Goal: Transaction & Acquisition: Purchase product/service

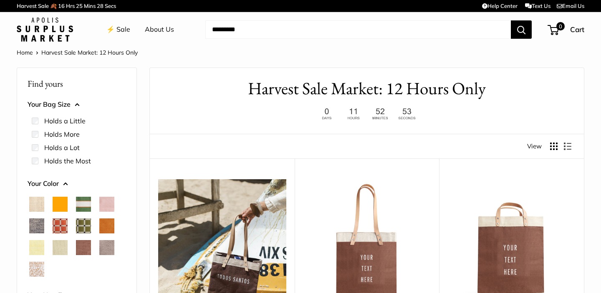
click at [119, 33] on link "⚡️ Sale" at bounding box center [118, 29] width 24 height 13
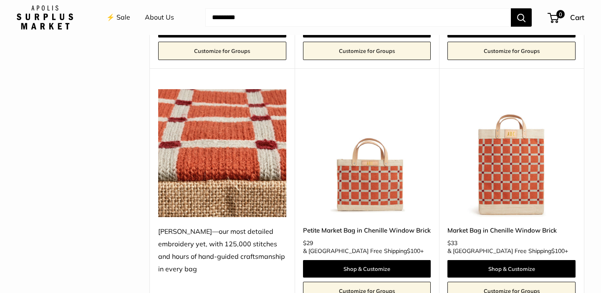
scroll to position [1701, 0]
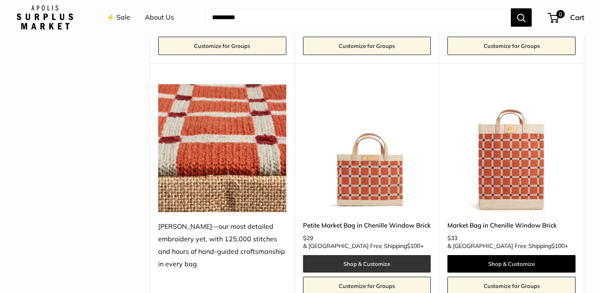
click at [373, 255] on link "Shop & Customize" at bounding box center [367, 264] width 128 height 18
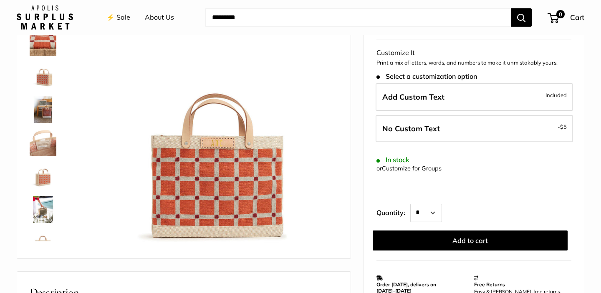
scroll to position [86, 0]
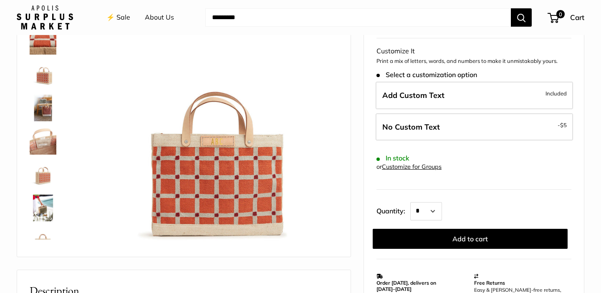
click at [41, 82] on img at bounding box center [43, 74] width 27 height 27
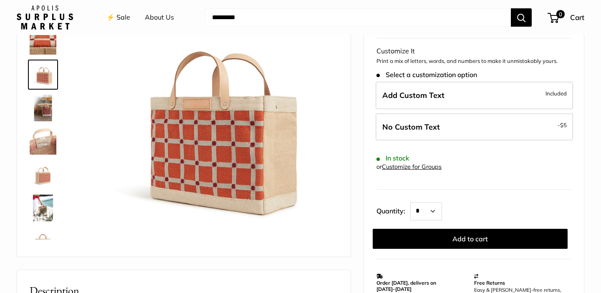
click at [44, 111] on img at bounding box center [43, 108] width 27 height 27
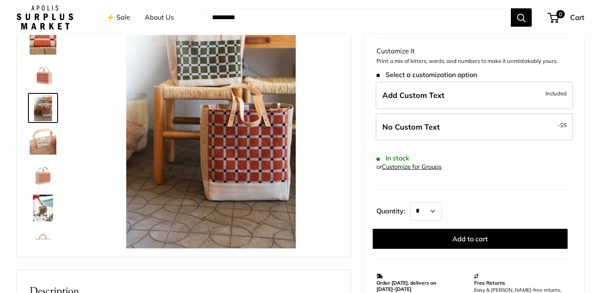
click at [45, 139] on img at bounding box center [43, 141] width 27 height 27
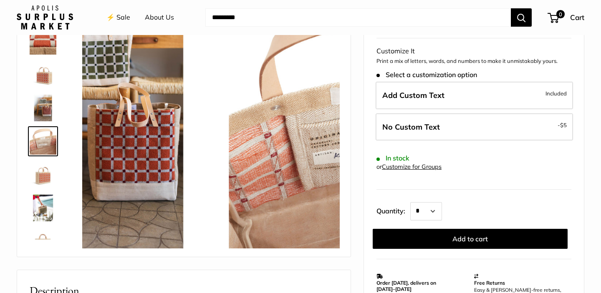
scroll to position [26, 0]
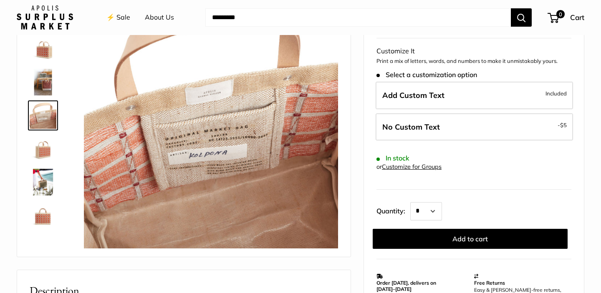
click at [42, 183] on img at bounding box center [43, 182] width 27 height 27
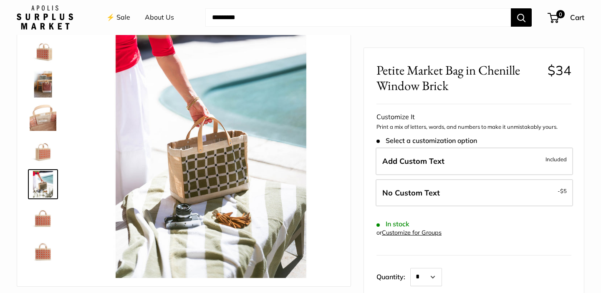
scroll to position [55, 0]
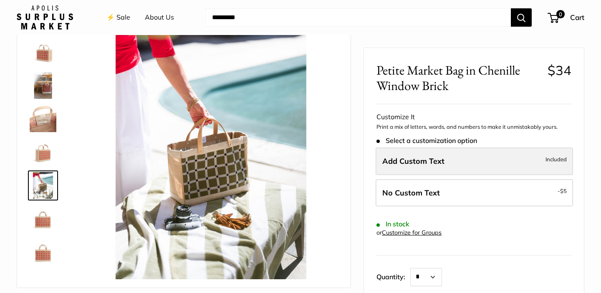
click at [472, 160] on label "Add Custom Text Included" at bounding box center [474, 162] width 197 height 28
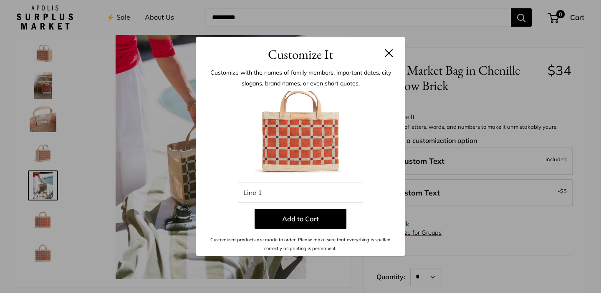
click at [390, 56] on button at bounding box center [389, 53] width 8 height 8
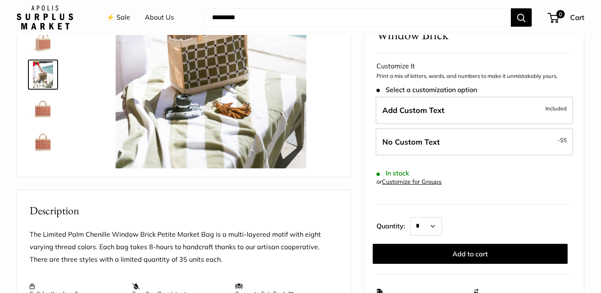
scroll to position [166, 0]
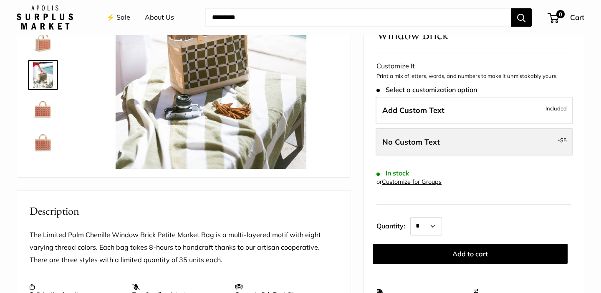
click at [483, 141] on label "No Custom Text - $5" at bounding box center [474, 143] width 197 height 28
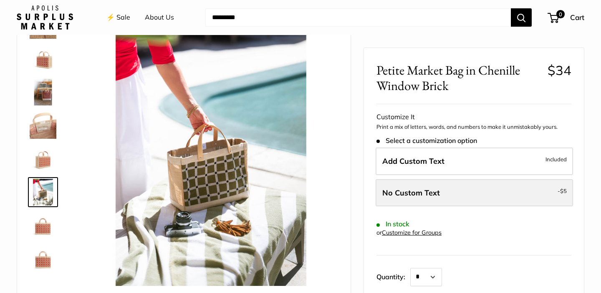
scroll to position [46, 0]
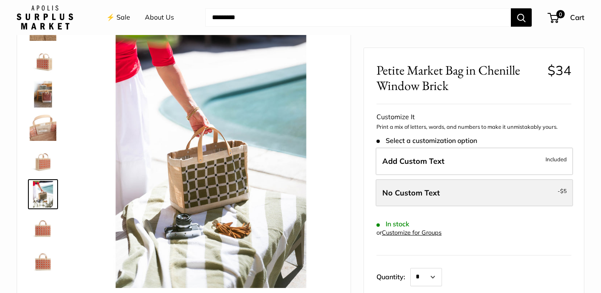
click at [489, 195] on label "No Custom Text - $5" at bounding box center [474, 193] width 197 height 28
click at [406, 196] on span "No Custom Text" at bounding box center [411, 193] width 58 height 10
click at [404, 198] on label "No Custom Text - $5" at bounding box center [474, 193] width 197 height 28
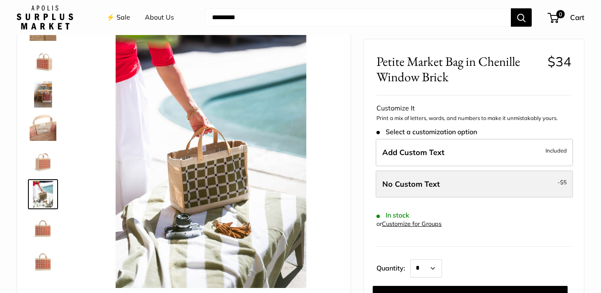
scroll to position [63, 0]
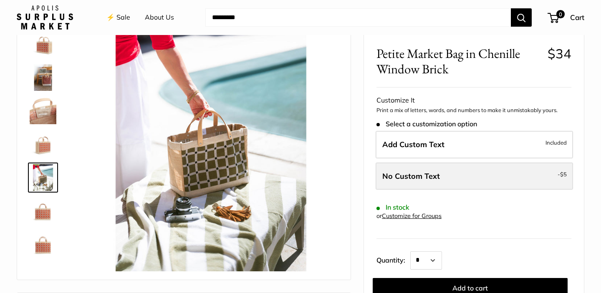
click at [526, 186] on label "No Custom Text - $5" at bounding box center [474, 177] width 197 height 28
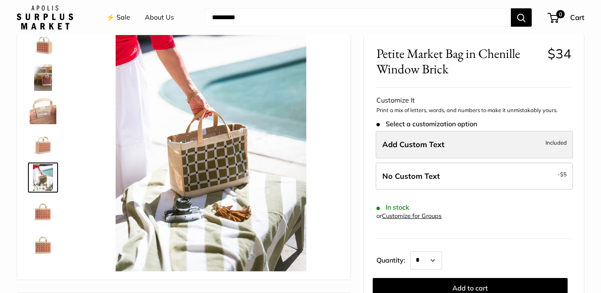
click at [480, 149] on label "Add Custom Text Included" at bounding box center [474, 145] width 197 height 28
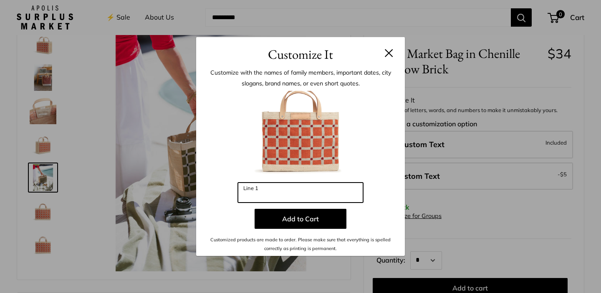
click at [313, 197] on input "Line 1" at bounding box center [300, 193] width 125 height 20
click at [360, 146] on div at bounding box center [301, 137] width 184 height 92
click at [392, 56] on button at bounding box center [389, 53] width 8 height 8
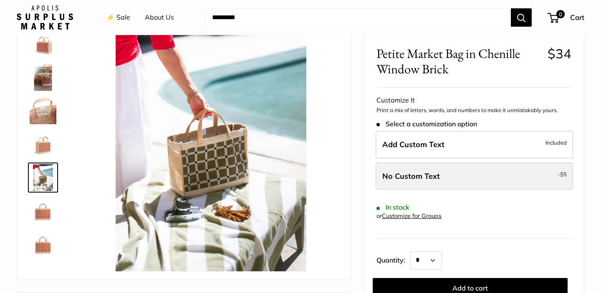
click at [417, 176] on span "No Custom Text" at bounding box center [411, 177] width 58 height 10
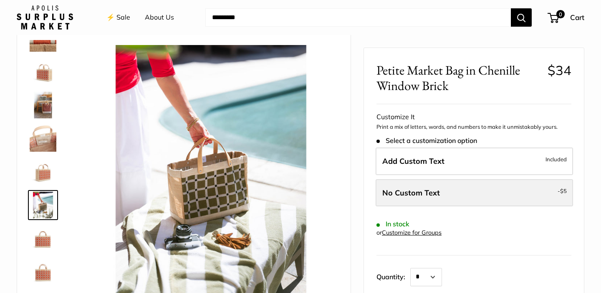
scroll to position [58, 0]
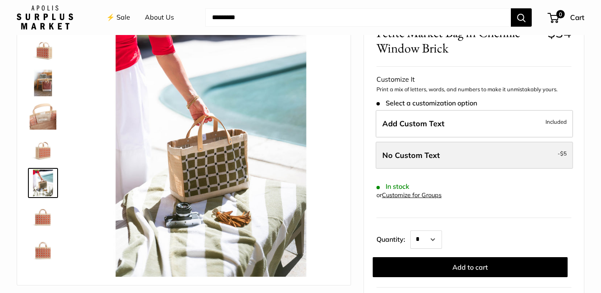
click at [527, 147] on label "No Custom Text - $5" at bounding box center [474, 156] width 197 height 28
click at [563, 154] on span "$5" at bounding box center [563, 153] width 7 height 7
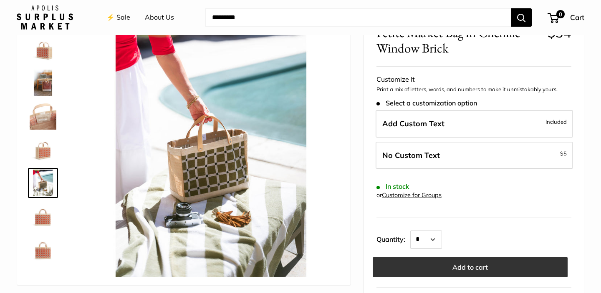
click at [478, 271] on button "Add to cart" at bounding box center [470, 268] width 195 height 20
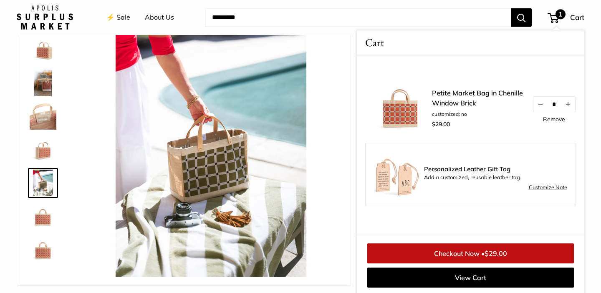
click at [478, 257] on link "Checkout Now • $29.00" at bounding box center [470, 254] width 207 height 20
